Goal: Check status

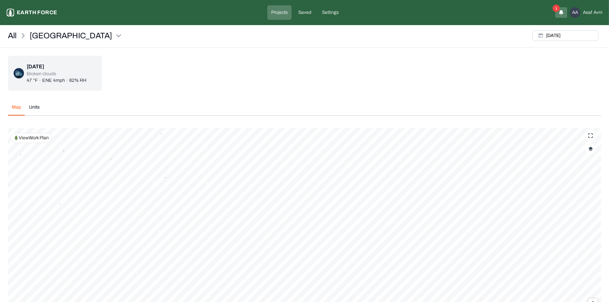
click at [563, 30] on div "[DATE]" at bounding box center [565, 36] width 71 height 16
click at [564, 38] on button "[DATE]" at bounding box center [566, 35] width 66 height 11
click at [513, 73] on button "4" at bounding box center [510, 75] width 9 height 9
drag, startPoint x: 590, startPoint y: 133, endPoint x: 499, endPoint y: 131, distance: 91.3
click at [590, 133] on div "Apply" at bounding box center [589, 134] width 21 height 11
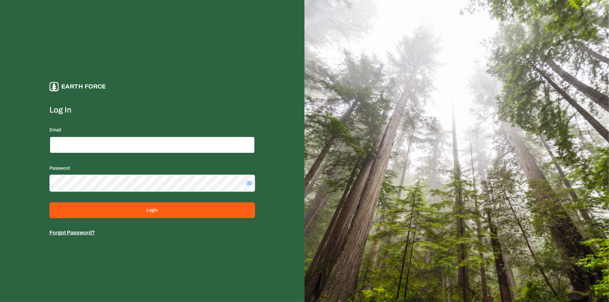
type input "**********"
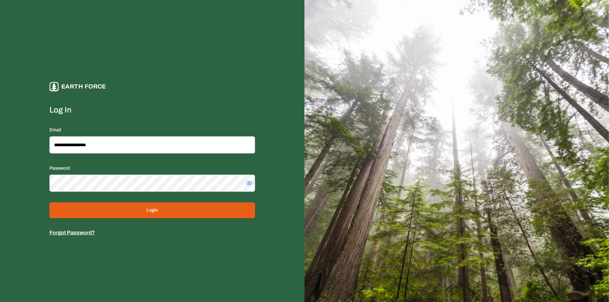
click at [159, 203] on button "Login" at bounding box center [152, 210] width 206 height 16
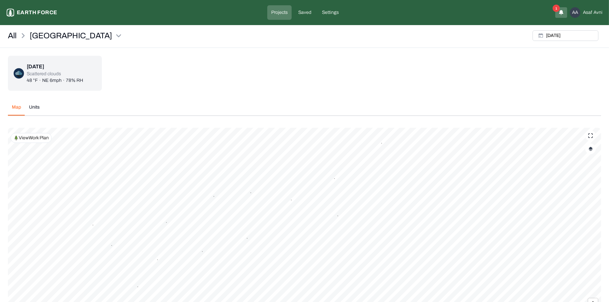
click at [59, 44] on div "All Sleighville [DATE]" at bounding box center [304, 38] width 609 height 20
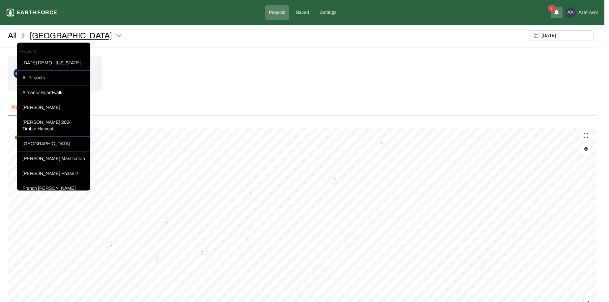
click at [63, 39] on html "Sleighville Earth force Projects Saved Settings 1 AA [PERSON_NAME] All [GEOGRAP…" at bounding box center [304, 180] width 609 height 361
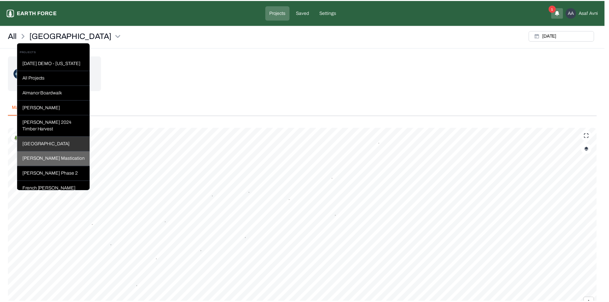
scroll to position [130, 0]
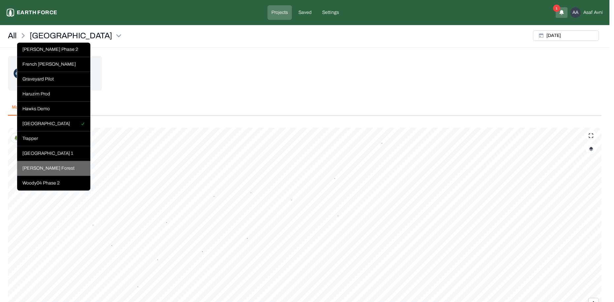
click at [69, 172] on div "[PERSON_NAME] Forest" at bounding box center [53, 168] width 73 height 15
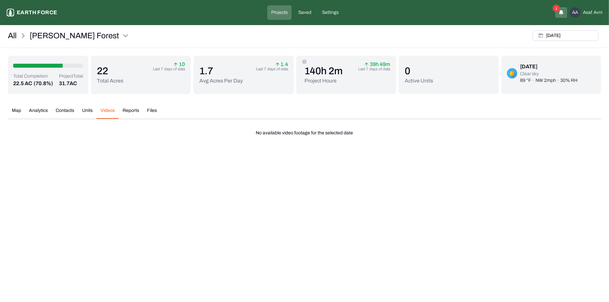
click at [99, 114] on button "Videos" at bounding box center [108, 113] width 22 height 12
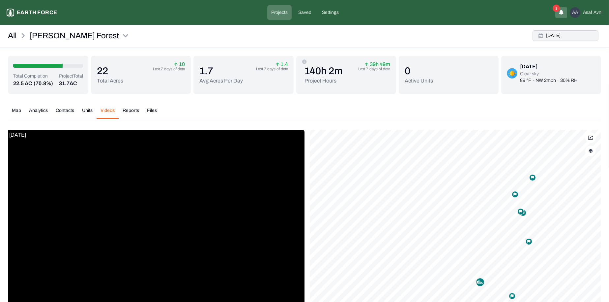
click at [567, 33] on button "[DATE]" at bounding box center [566, 35] width 66 height 11
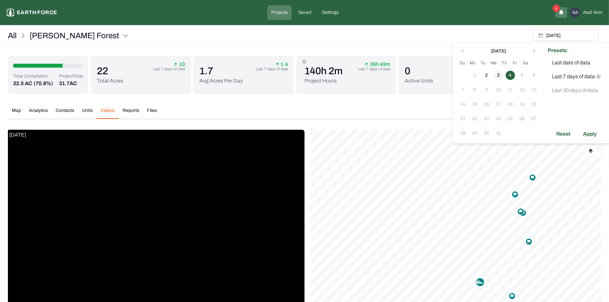
click at [498, 71] on button "3" at bounding box center [498, 75] width 9 height 9
click at [598, 133] on div "Apply" at bounding box center [589, 134] width 21 height 11
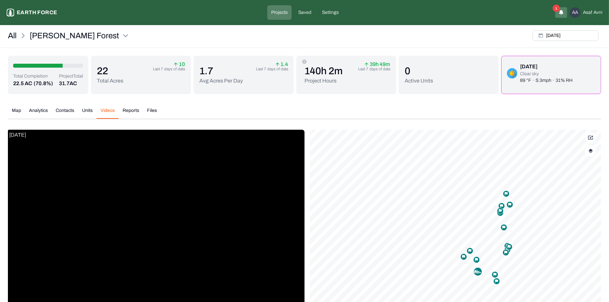
click at [19, 111] on button "Map" at bounding box center [16, 113] width 17 height 12
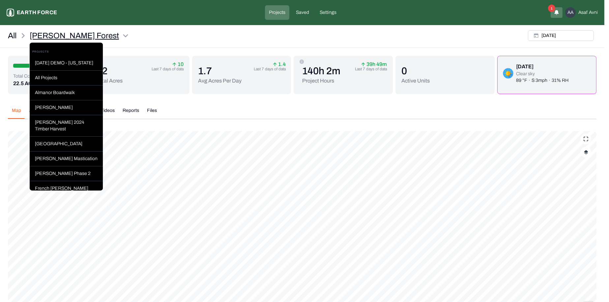
click at [78, 33] on html "[PERSON_NAME] Forest Earth force Projects Saved Settings 1 AA [PERSON_NAME] All…" at bounding box center [304, 182] width 609 height 364
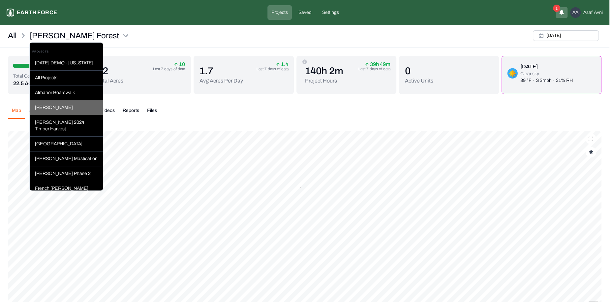
click at [78, 110] on div "[PERSON_NAME]" at bounding box center [66, 107] width 73 height 15
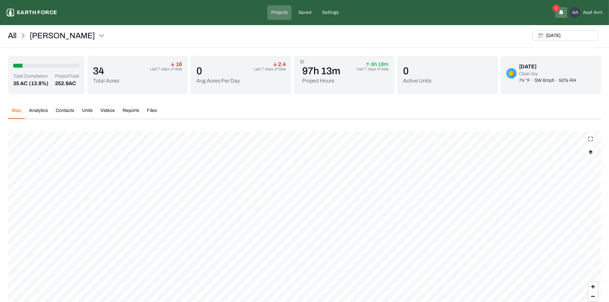
scroll to position [43, 0]
click at [113, 68] on div "Total Completion 35 AC (13.8%) Project Total 252.9 AC 34 Total Acres 16 Last 7 …" at bounding box center [304, 196] width 593 height 281
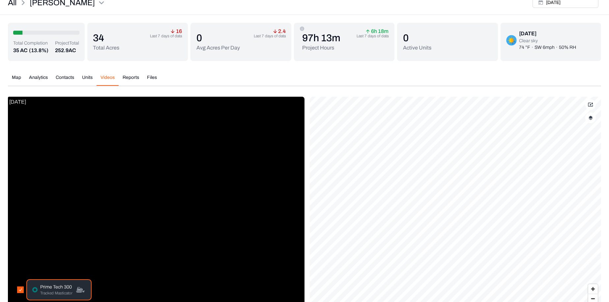
scroll to position [29, 0]
